Goal: Task Accomplishment & Management: Complete application form

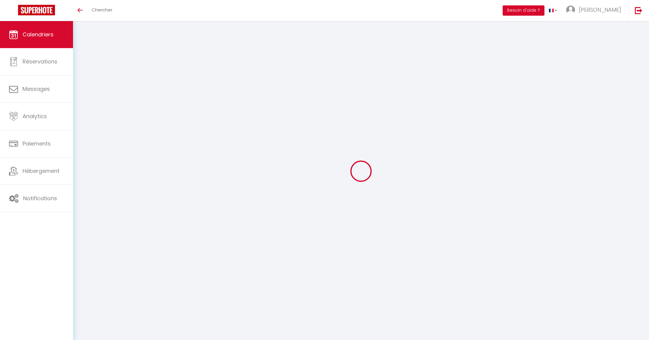
select select
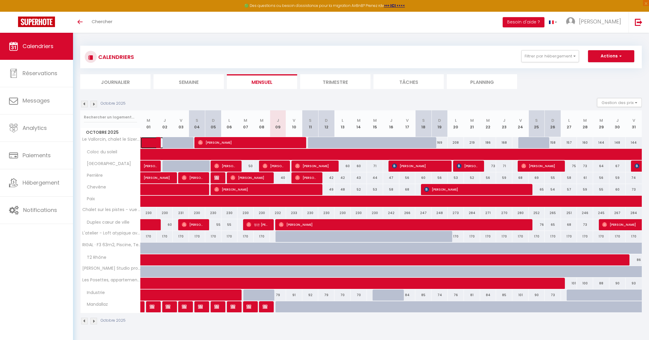
click at [151, 142] on span at bounding box center [157, 142] width 14 height 11
select select "OK"
select select "0"
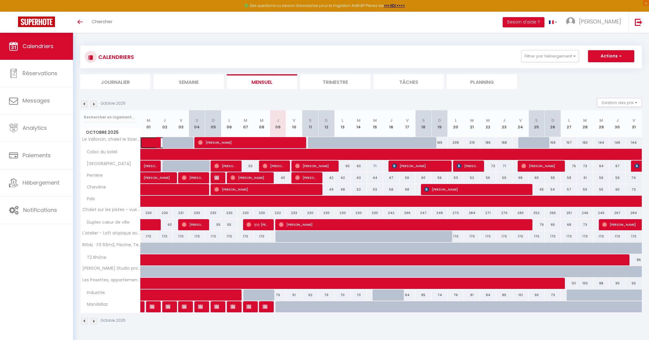
select select "1"
select select
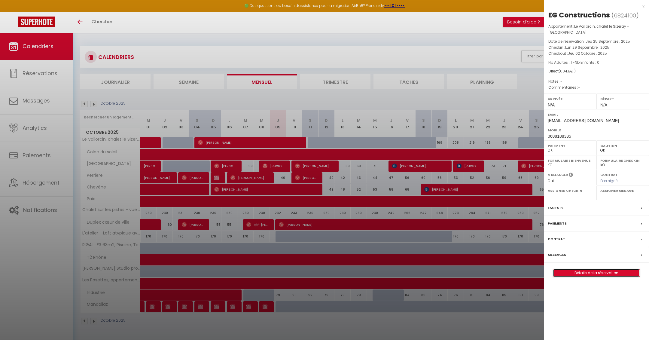
click at [587, 270] on link "Détails de la réservation" at bounding box center [596, 273] width 87 height 8
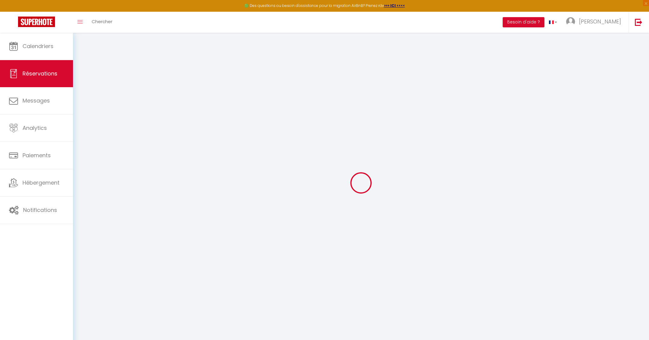
type input "EG"
type input "Constructions"
type input "[EMAIL_ADDRESS][DOMAIN_NAME]"
type input "0688188335"
type input "25360"
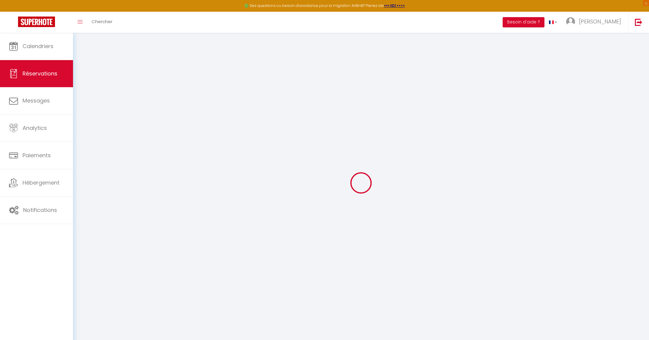
type input "[STREET_ADDRESS][PERSON_NAME]"
type input "Lanans"
select select "FR"
select select "20111"
select select "1"
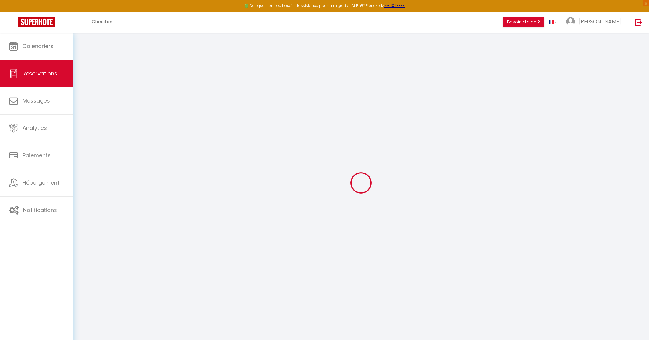
type input "Lun 29 Septembre 2025"
select select
type input "Jeu 02 Octobre 2025"
select select
type input "1"
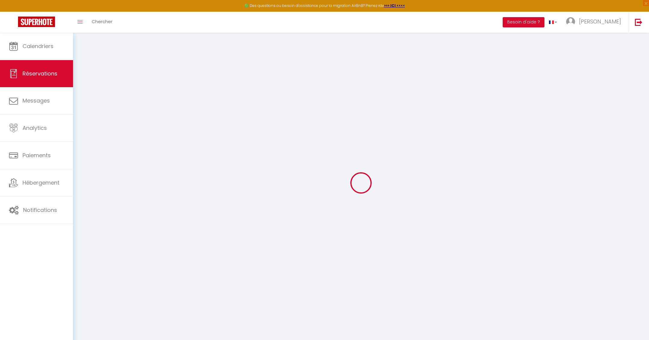
select select "12"
select select
type input "420"
checkbox input "false"
type input "0"
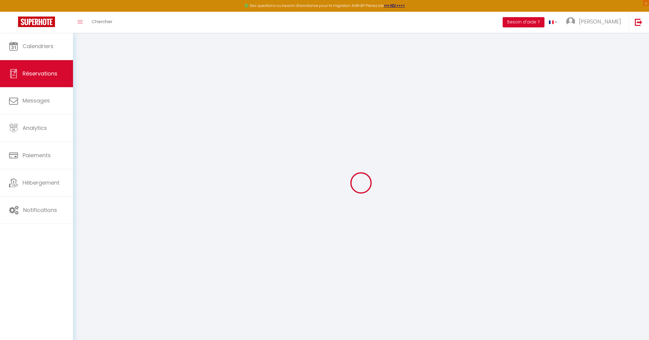
type input "0"
select select
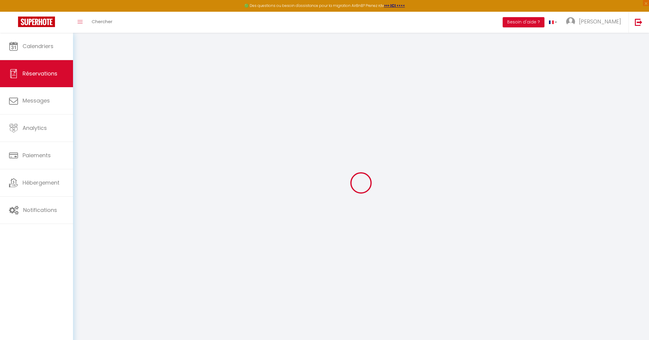
select select "15"
checkbox input "false"
select select
checkbox input "false"
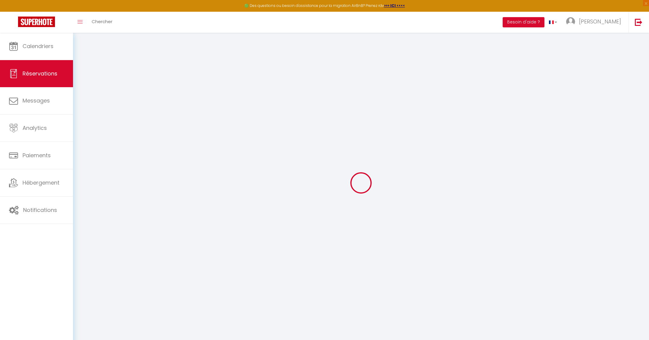
select select
checkbox input "false"
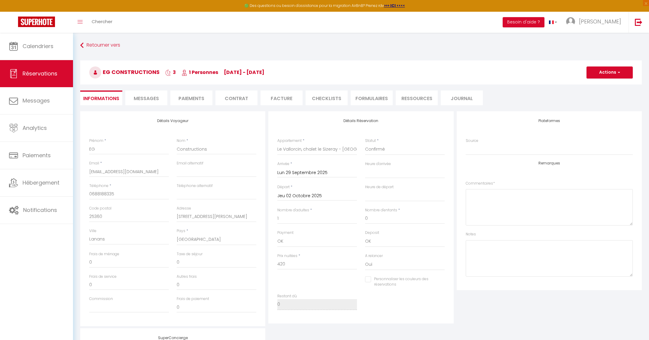
type input "180"
type input "4.8"
select select
checkbox input "false"
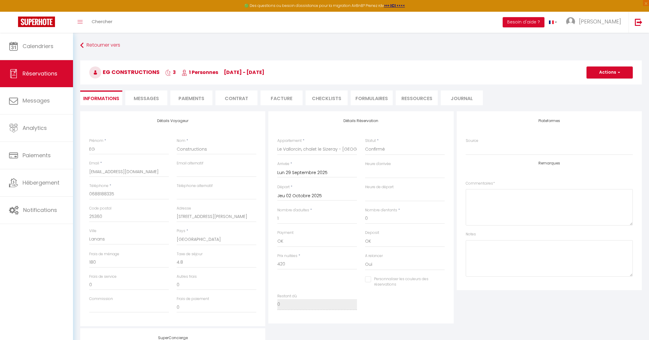
select select
click at [609, 74] on button "Actions" at bounding box center [610, 72] width 46 height 12
click at [597, 91] on link "Dupliquer" at bounding box center [603, 94] width 47 height 8
type input "0"
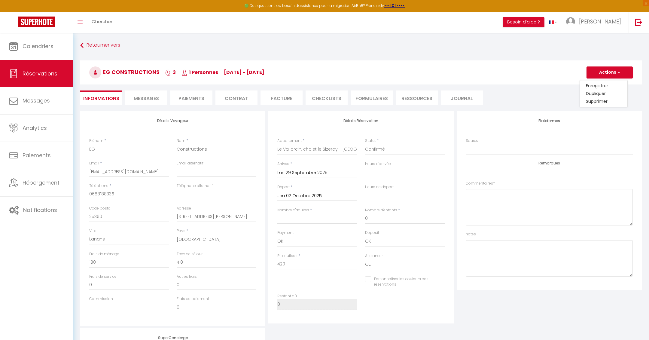
select select
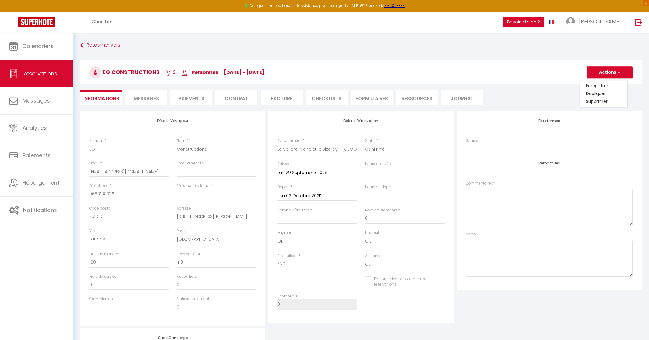
select select
checkbox input "false"
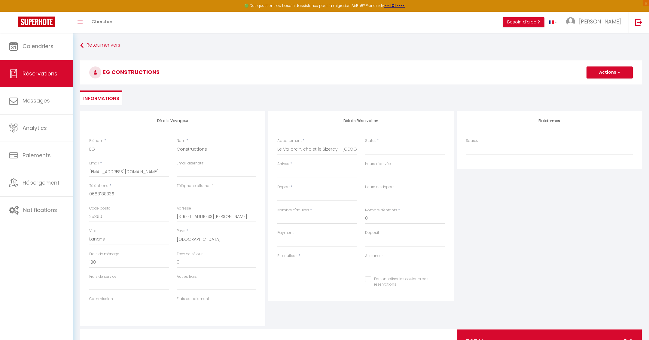
click at [297, 176] on input "Arrivée" at bounding box center [317, 173] width 80 height 8
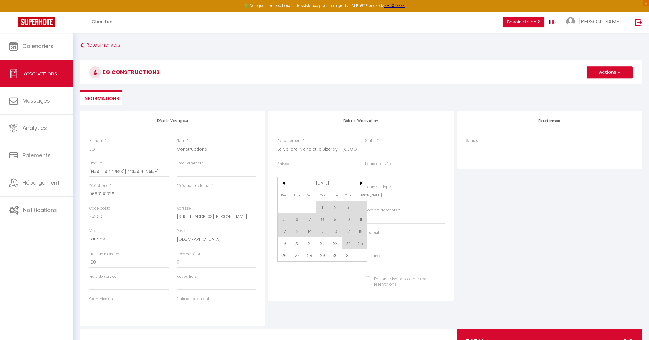
click at [297, 243] on span "20" at bounding box center [297, 243] width 13 height 12
select select
type input "Lun 20 Octobre 2025"
select select
type input "[DATE]"
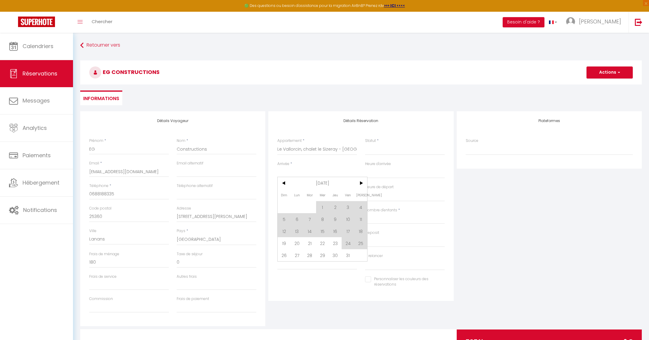
select select
checkbox input "false"
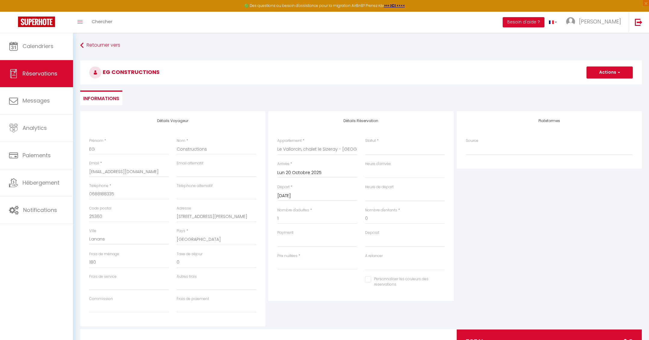
type input "0"
select select
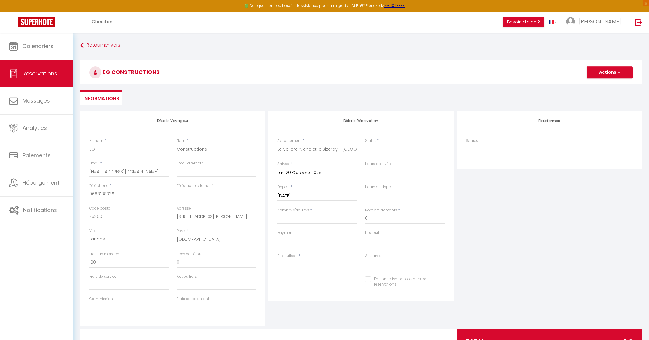
select select
type input "0"
select select
checkbox input "false"
click at [298, 198] on input "[DATE]" at bounding box center [317, 196] width 80 height 8
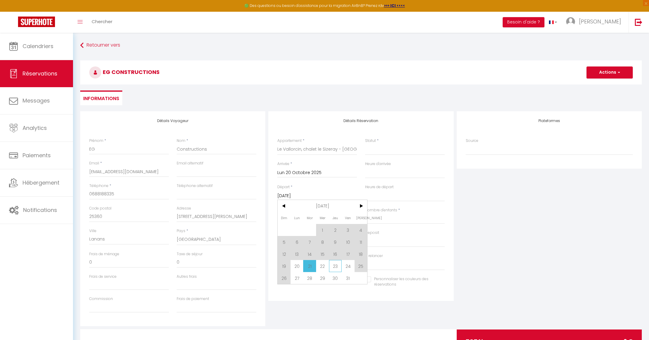
click at [337, 268] on span "23" at bounding box center [335, 266] width 13 height 12
select select
type input "Jeu 23 Octobre 2025"
select select
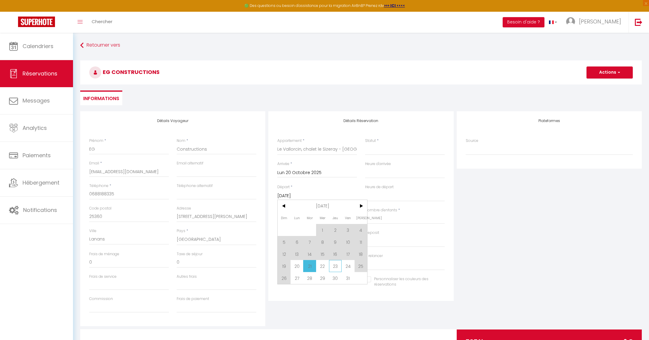
select select
checkbox input "false"
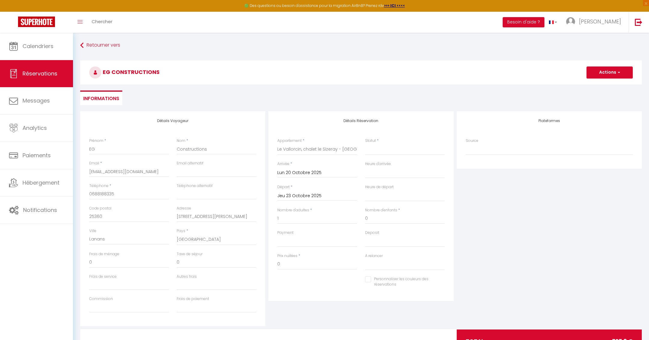
type input "180"
type input "4.8"
select select
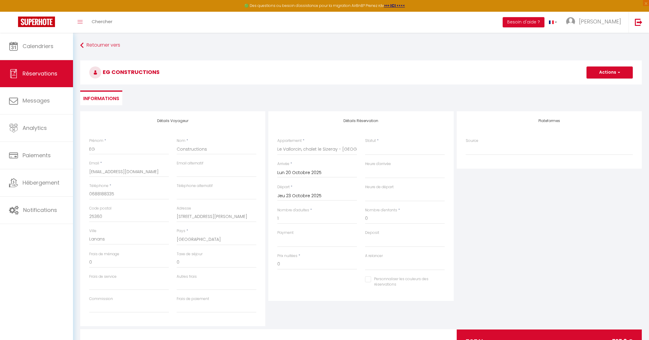
select select
type input "613"
select select
checkbox input "false"
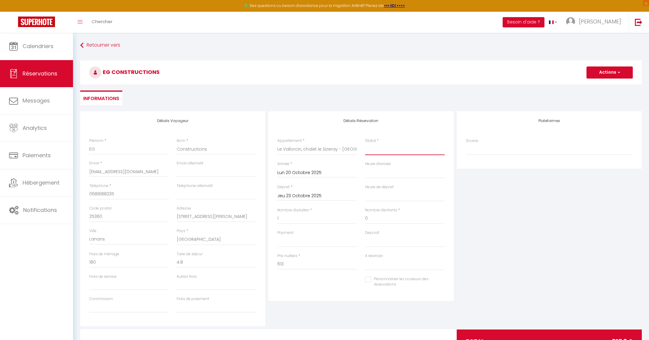
click at [385, 150] on select "Confirmé Non Confirmé [PERSON_NAME] par le voyageur No Show Request" at bounding box center [405, 149] width 80 height 11
select select "1"
click at [365, 144] on select "Confirmé Non Confirmé [PERSON_NAME] par le voyageur No Show Request" at bounding box center [405, 149] width 80 height 11
select select
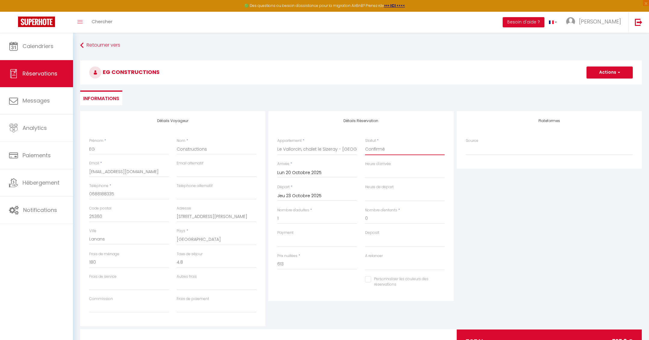
select select
checkbox input "false"
click at [379, 238] on select "OK KO" at bounding box center [405, 241] width 80 height 11
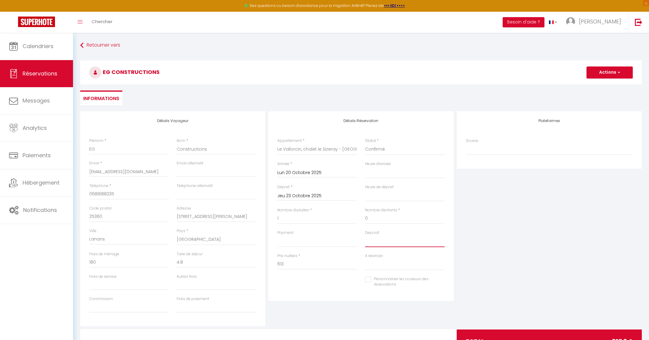
select select "15"
click at [365, 236] on select "OK KO" at bounding box center [405, 241] width 80 height 11
select select
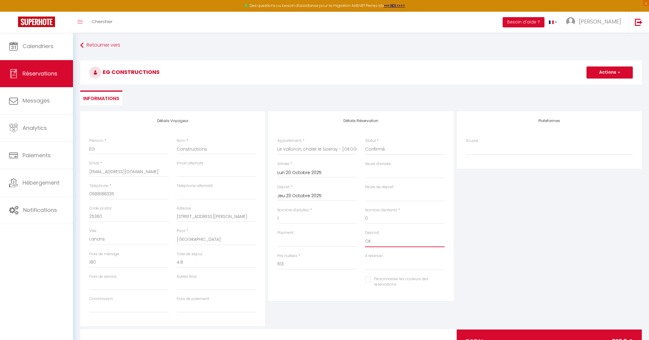
select select
checkbox input "false"
click at [313, 243] on select "OK KO" at bounding box center [317, 241] width 80 height 11
select select "12"
click at [277, 236] on select "OK KO" at bounding box center [317, 241] width 80 height 11
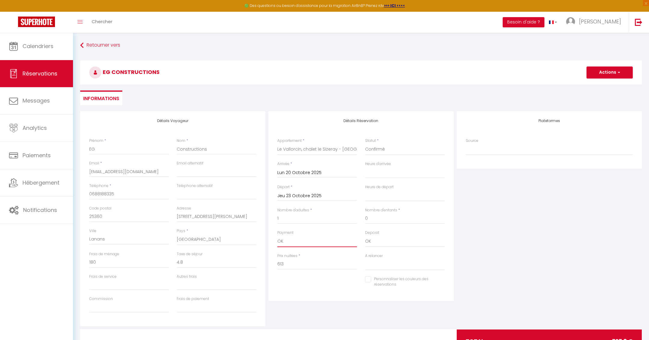
select select
checkbox input "false"
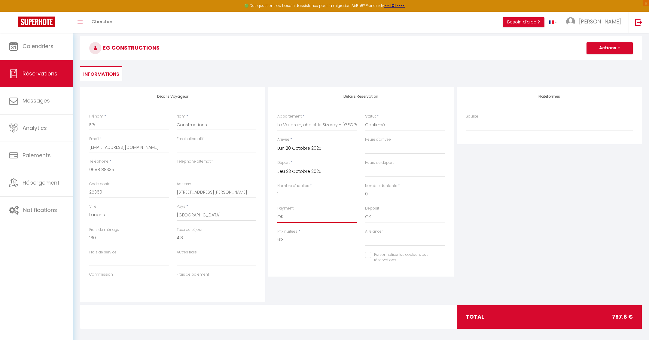
scroll to position [23, 0]
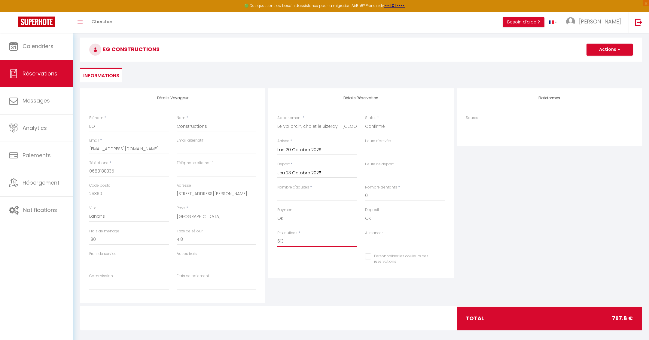
click at [292, 240] on input "613" at bounding box center [317, 241] width 80 height 11
type input "420"
type input "0"
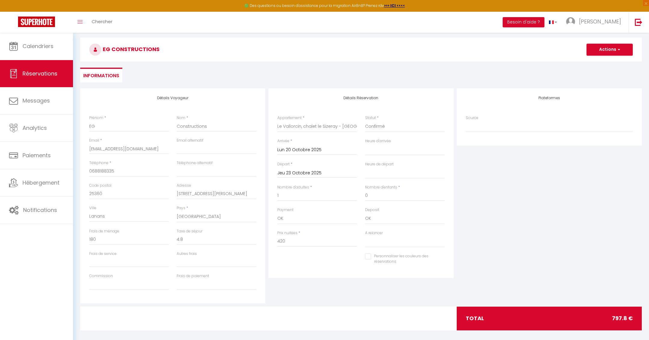
select select
checkbox input "false"
click at [289, 272] on div "Détails Réservation Appartement * [GEOGRAPHIC_DATA], chalet le Sizeray - Mont B…" at bounding box center [360, 183] width 185 height 190
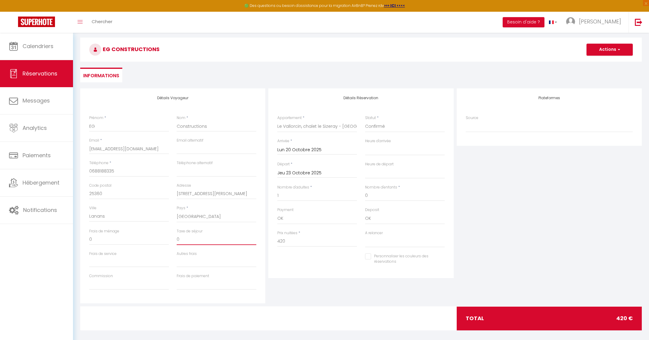
click at [191, 241] on input "0" at bounding box center [217, 239] width 80 height 11
select select
checkbox input "false"
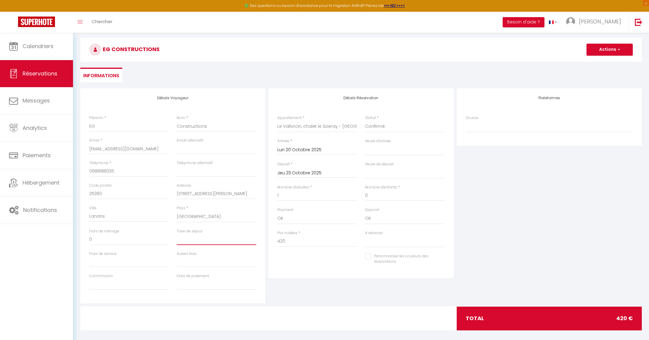
type input "4"
select select
checkbox input "false"
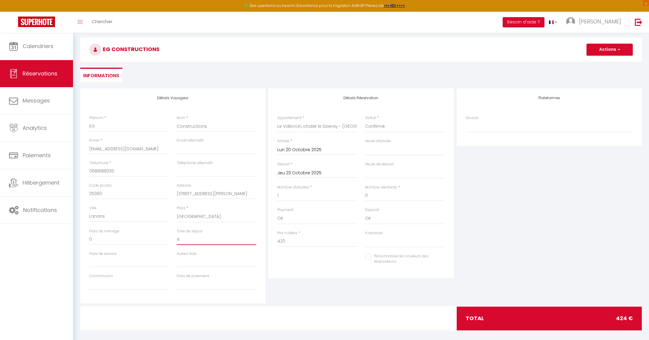
type input "4,"
select select
checkbox input "false"
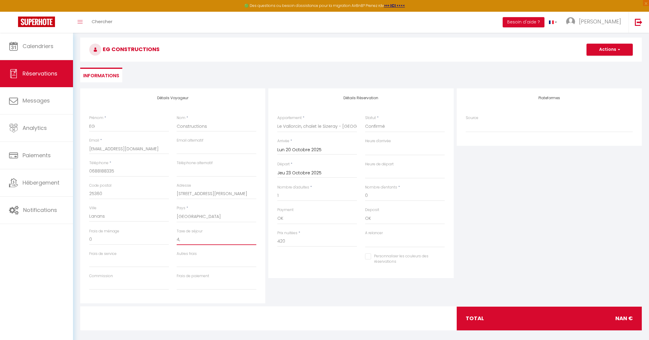
type input "4,8"
select select
checkbox input "false"
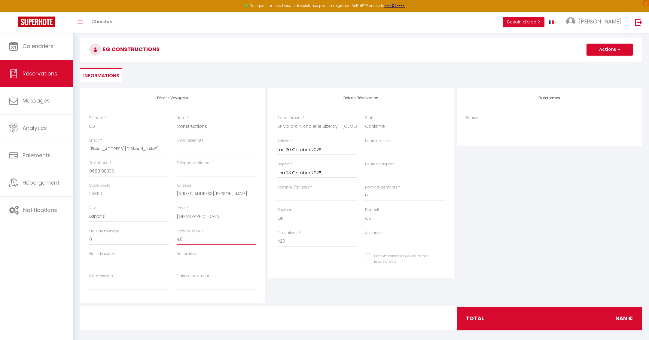
type input "48"
select select
checkbox input "false"
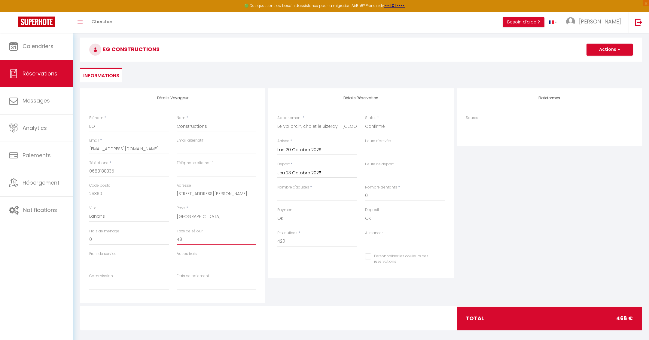
type input "4.8"
select select
checkbox input "false"
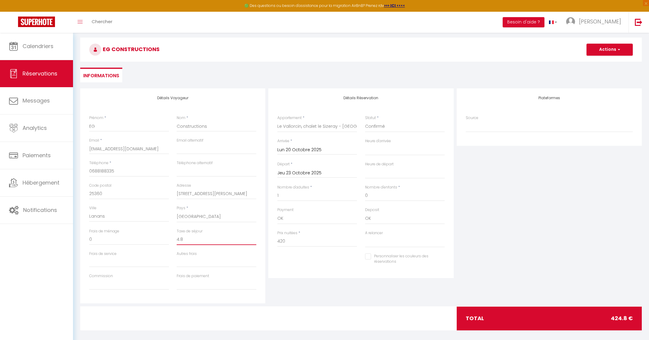
type input "4.8"
click at [114, 243] on input "0" at bounding box center [129, 239] width 80 height 11
select select
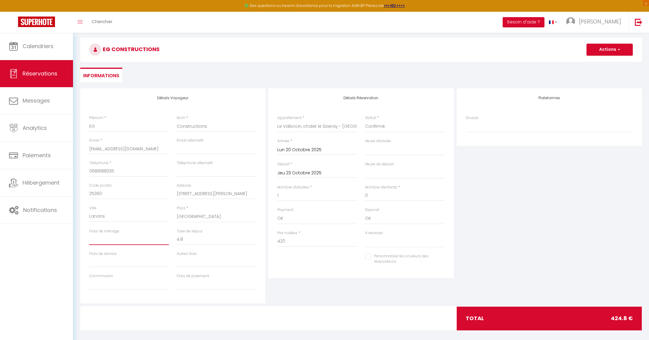
checkbox input "false"
type input "1"
select select
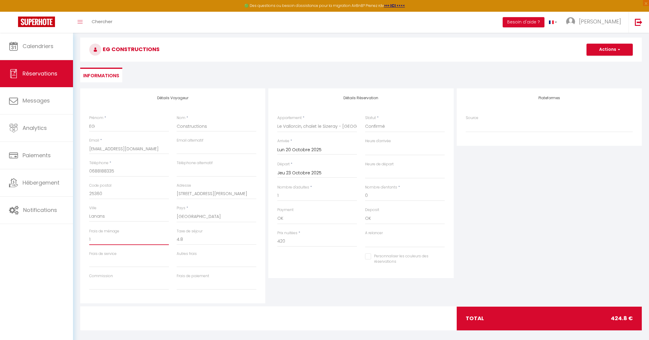
checkbox input "false"
type input "18"
select select
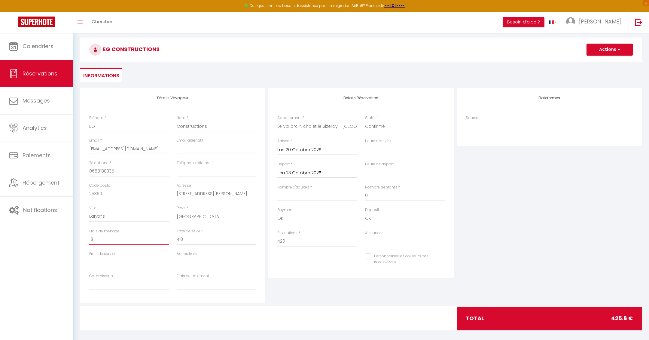
checkbox input "false"
type input "180"
select select
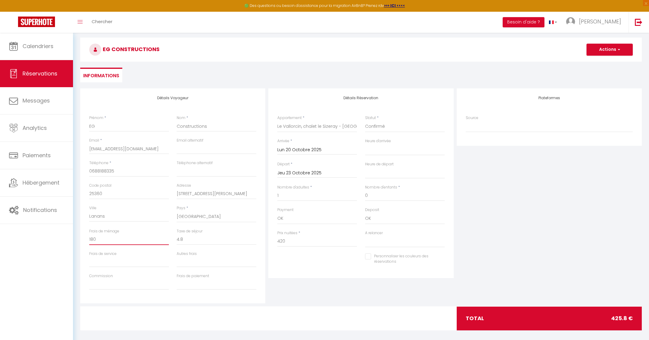
checkbox input "false"
type input "180"
click at [310, 299] on div "Détails Réservation Appartement * [GEOGRAPHIC_DATA], chalet le Sizeray - Mont B…" at bounding box center [361, 195] width 188 height 215
click at [617, 48] on span "button" at bounding box center [618, 49] width 4 height 5
click at [596, 62] on link "Enregistrer" at bounding box center [603, 63] width 47 height 8
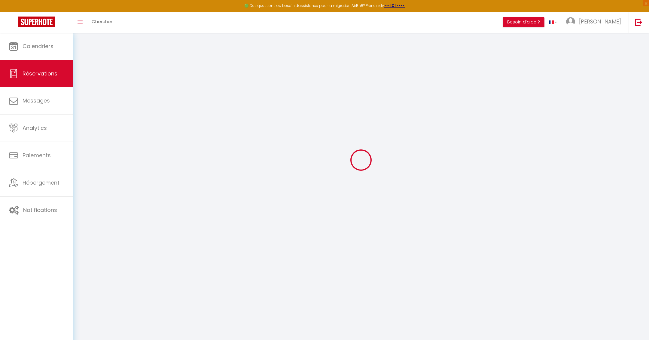
select select "not_cancelled"
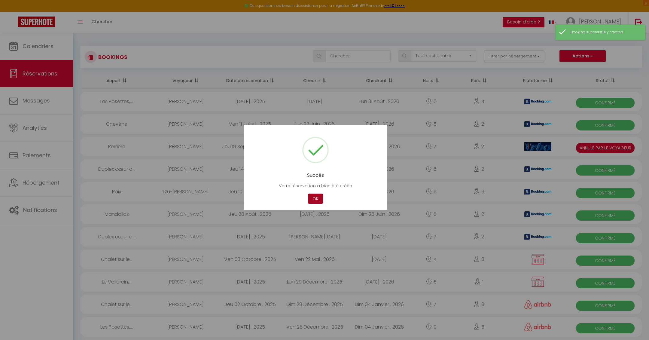
click at [313, 199] on button "OK" at bounding box center [315, 199] width 15 height 11
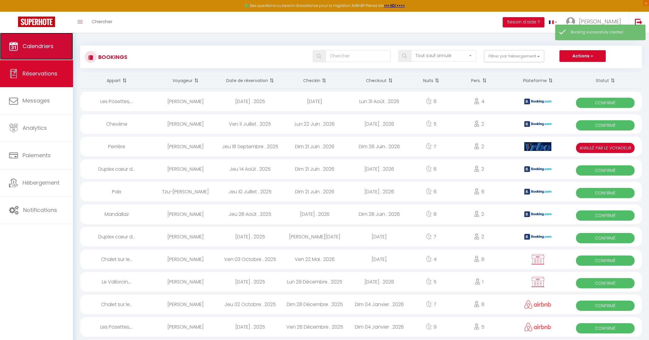
click at [44, 48] on span "Calendriers" at bounding box center [38, 46] width 31 height 8
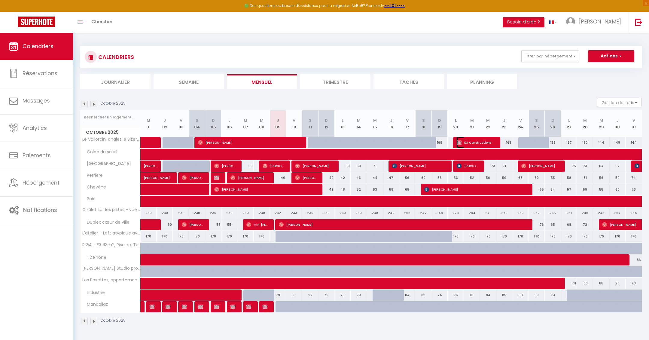
click at [472, 143] on span "EG Constructions" at bounding box center [476, 142] width 38 height 11
select select "OK"
select select "0"
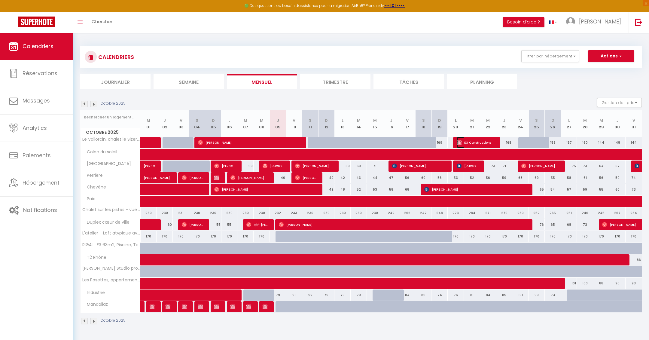
select select "1"
select select
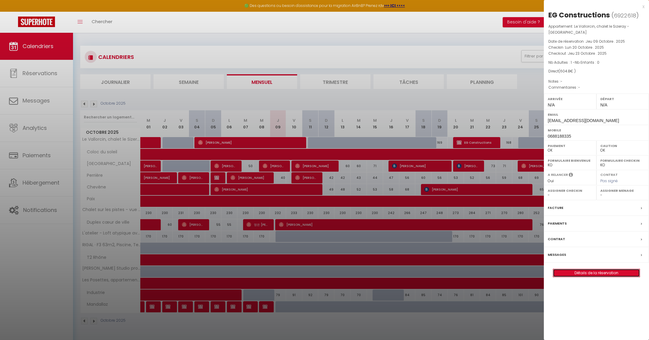
click at [581, 272] on link "Détails de la réservation" at bounding box center [596, 273] width 87 height 8
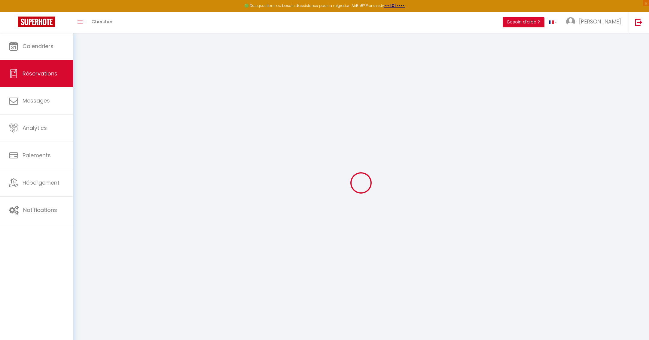
type input "EG"
type input "Constructions"
type input "[EMAIL_ADDRESS][DOMAIN_NAME]"
type input "0688188335"
type input "25360"
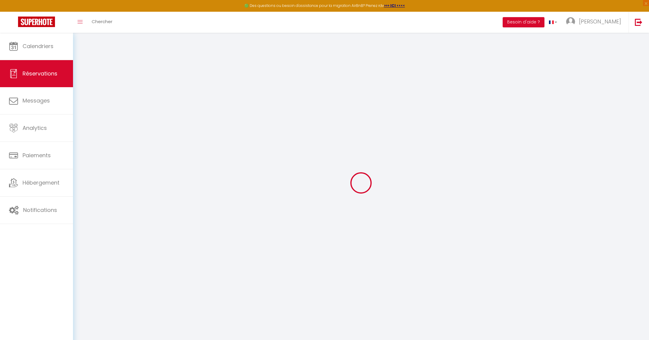
type input "[STREET_ADDRESS][PERSON_NAME]"
type input "Lanans"
select select "FR"
select select "20111"
select select "1"
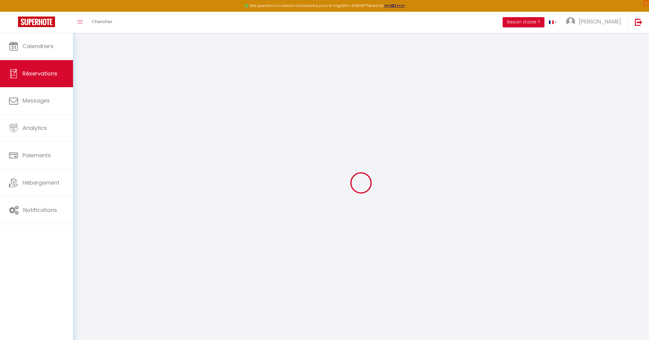
type input "Lun 20 Octobre 2025"
select select
type input "Jeu 23 Octobre 2025"
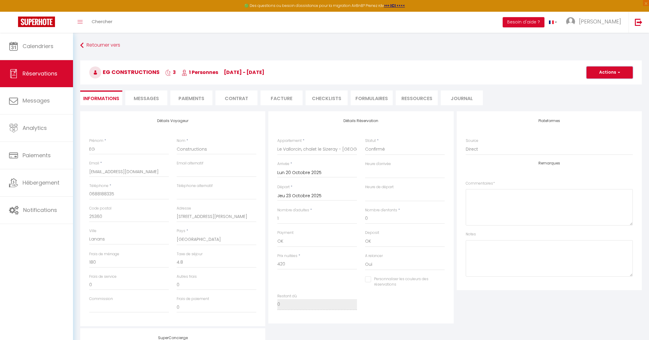
click at [596, 70] on button "Actions" at bounding box center [610, 72] width 46 height 12
click at [589, 92] on link "Dupliquer" at bounding box center [603, 94] width 47 height 8
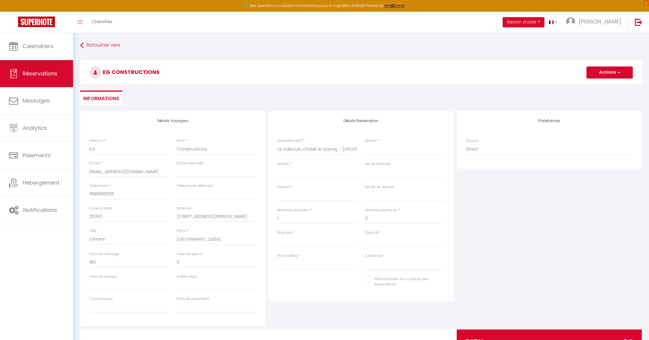
click at [291, 175] on input "Arrivée" at bounding box center [317, 173] width 80 height 8
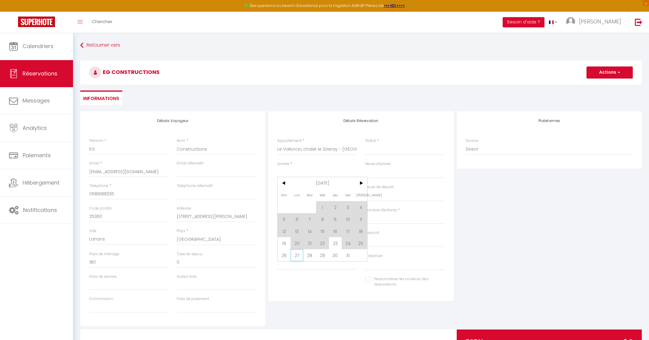
click at [300, 251] on span "27" at bounding box center [297, 255] width 13 height 12
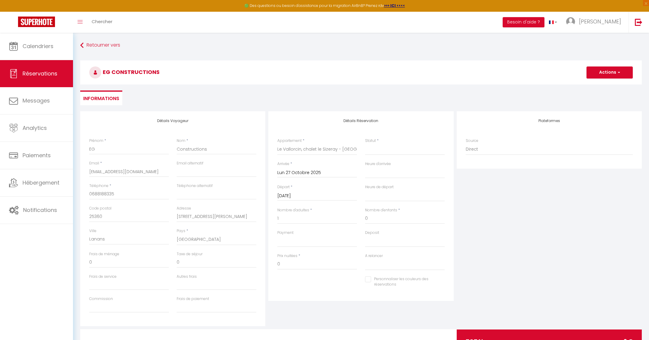
click at [290, 193] on input "[DATE]" at bounding box center [317, 196] width 80 height 8
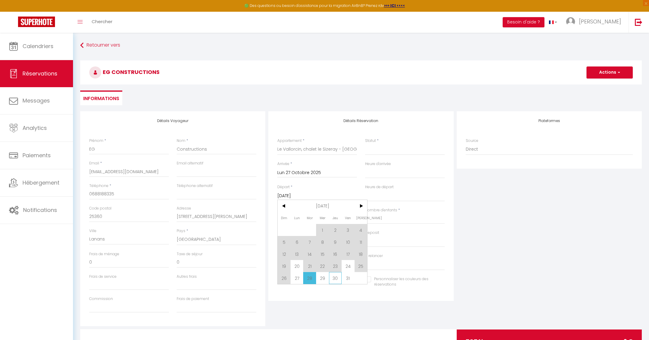
click at [334, 281] on span "30" at bounding box center [335, 278] width 13 height 12
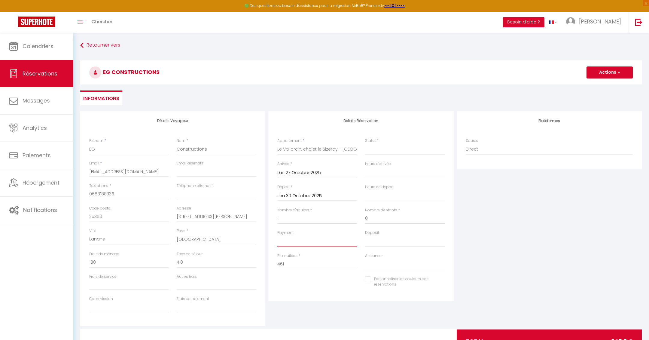
click at [288, 241] on select "OK KO" at bounding box center [317, 241] width 80 height 11
click at [277, 236] on select "OK KO" at bounding box center [317, 241] width 80 height 11
click at [374, 242] on select "OK KO" at bounding box center [405, 241] width 80 height 11
click at [365, 236] on select "OK KO" at bounding box center [405, 241] width 80 height 11
click at [377, 150] on select "Confirmé Non Confirmé [PERSON_NAME] par le voyageur No Show Request" at bounding box center [405, 149] width 80 height 11
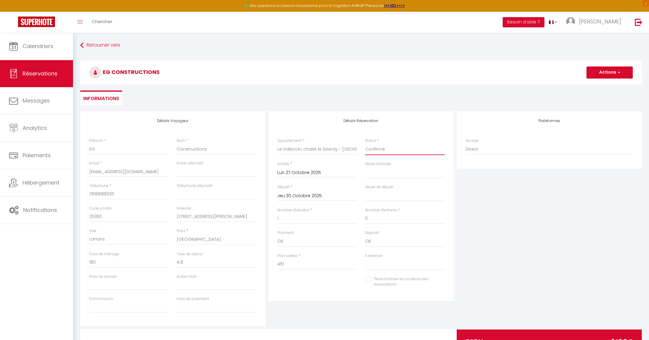
click at [365, 144] on select "Confirmé Non Confirmé [PERSON_NAME] par le voyageur No Show Request" at bounding box center [405, 149] width 80 height 11
click at [289, 265] on input "461" at bounding box center [317, 264] width 80 height 11
click at [268, 299] on div "Détails Réservation Appartement * [GEOGRAPHIC_DATA], chalet le Sizeray - Mont B…" at bounding box center [360, 206] width 185 height 190
click at [188, 262] on input "0" at bounding box center [217, 262] width 80 height 11
click at [112, 259] on input "0" at bounding box center [129, 262] width 80 height 11
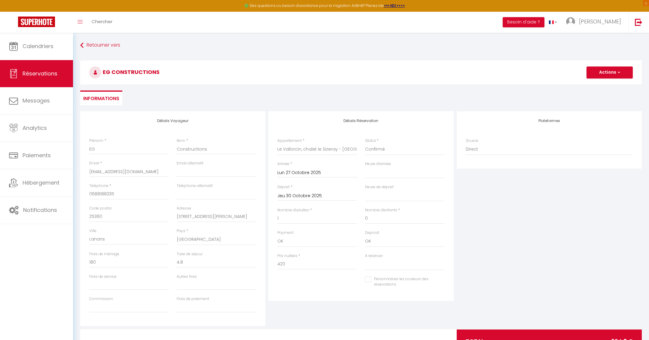
click at [299, 306] on div "Détails Réservation Appartement * [GEOGRAPHIC_DATA], chalet le Sizeray - Mont B…" at bounding box center [361, 218] width 188 height 215
click at [597, 72] on button "Actions" at bounding box center [610, 72] width 46 height 12
click at [598, 87] on link "Enregistrer" at bounding box center [603, 86] width 47 height 8
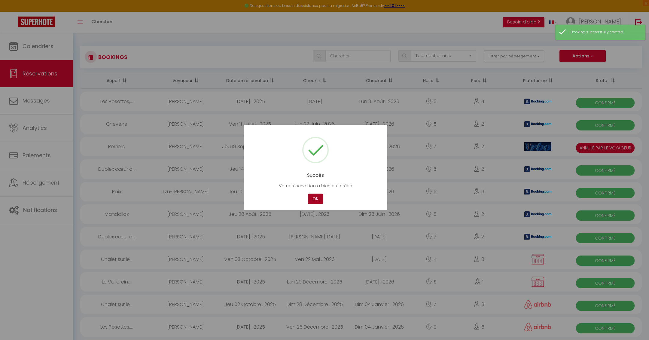
click at [314, 201] on button "OK" at bounding box center [315, 199] width 15 height 11
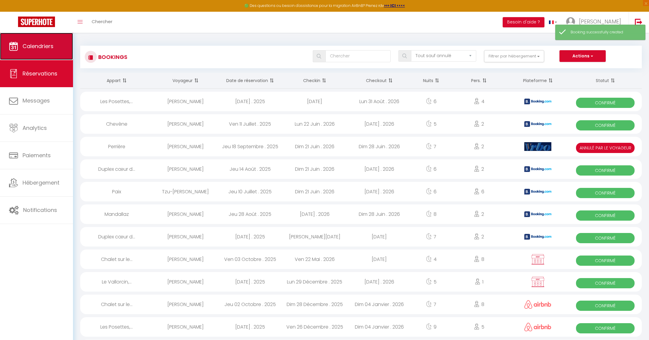
click at [48, 42] on span "Calendriers" at bounding box center [38, 46] width 31 height 8
